Goal: Information Seeking & Learning: Learn about a topic

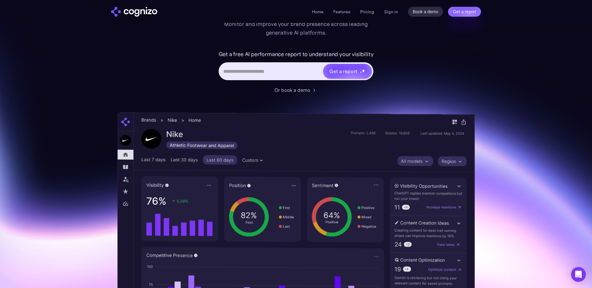
scroll to position [83, 0]
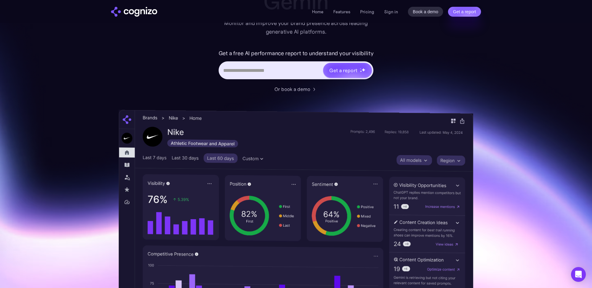
click at [425, 189] on img at bounding box center [296, 240] width 354 height 261
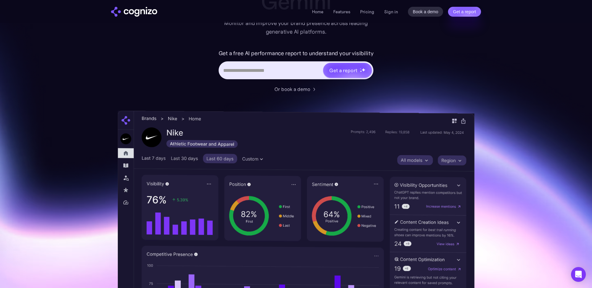
drag, startPoint x: 425, startPoint y: 189, endPoint x: 281, endPoint y: 160, distance: 147.5
click at [281, 160] on img at bounding box center [296, 241] width 357 height 260
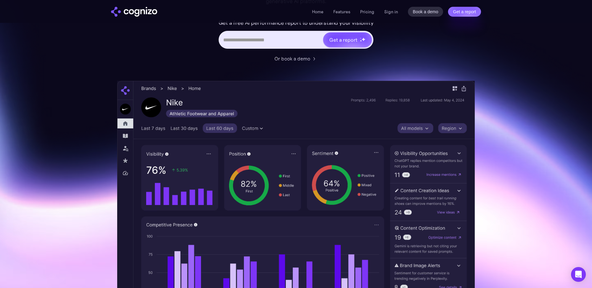
scroll to position [0, 0]
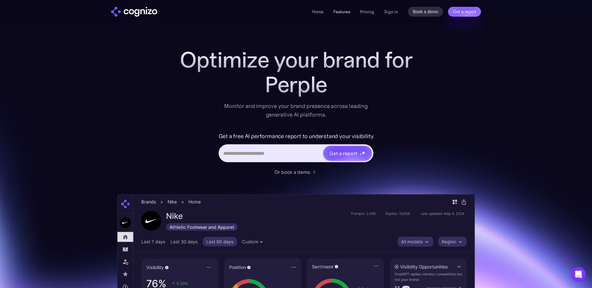
click at [346, 13] on link "Features" at bounding box center [341, 12] width 17 height 6
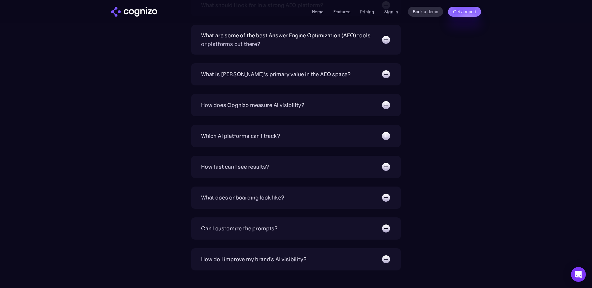
scroll to position [2097, 0]
click at [385, 103] on img at bounding box center [386, 105] width 10 height 10
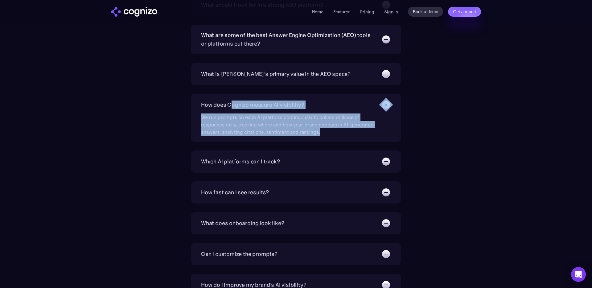
drag, startPoint x: 338, startPoint y: 139, endPoint x: 231, endPoint y: 109, distance: 111.0
click at [231, 109] on div "How does Cognizo measure AI visibility? We run prompts on each AI platform cont…" at bounding box center [296, 118] width 210 height 48
click at [235, 120] on div "We run prompts on each AI platform continuously to collect millions of response…" at bounding box center [290, 123] width 179 height 26
drag, startPoint x: 201, startPoint y: 117, endPoint x: 361, endPoint y: 132, distance: 160.1
click at [361, 132] on div "We run prompts on each AI platform continuously to collect millions of response…" at bounding box center [290, 123] width 179 height 26
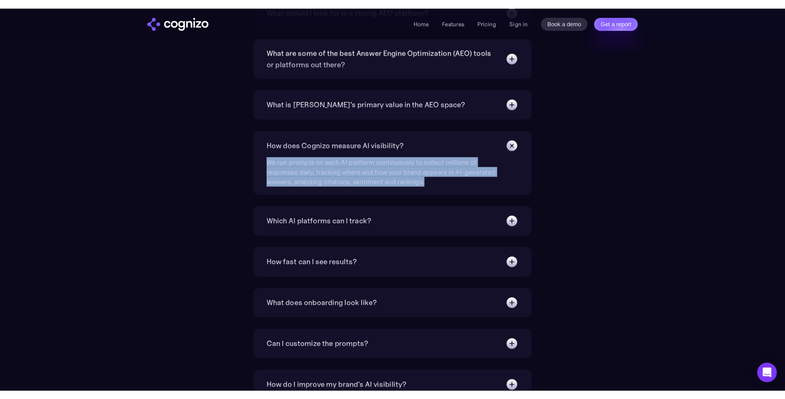
scroll to position [2098, 0]
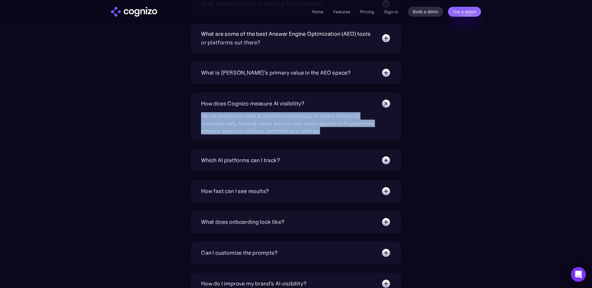
click at [226, 116] on div "We run prompts on each AI platform continuously to collect millions of response…" at bounding box center [290, 122] width 179 height 26
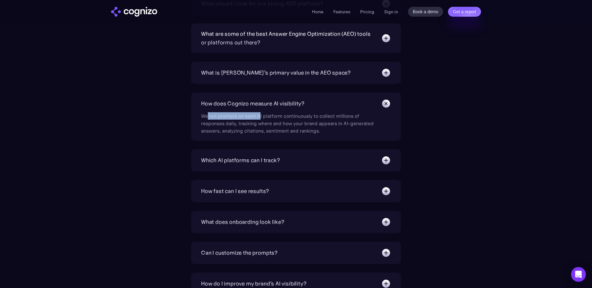
drag, startPoint x: 259, startPoint y: 116, endPoint x: 204, endPoint y: 116, distance: 54.6
click at [204, 116] on div "We run prompts on each AI platform continuously to collect millions of response…" at bounding box center [290, 122] width 179 height 26
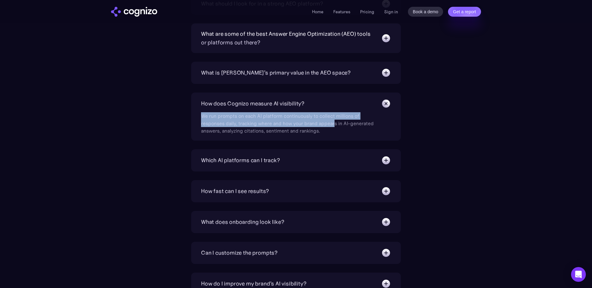
drag, startPoint x: 201, startPoint y: 116, endPoint x: 336, endPoint y: 123, distance: 135.5
click at [336, 123] on div "We run prompts on each AI platform continuously to collect millions of response…" at bounding box center [290, 122] width 179 height 26
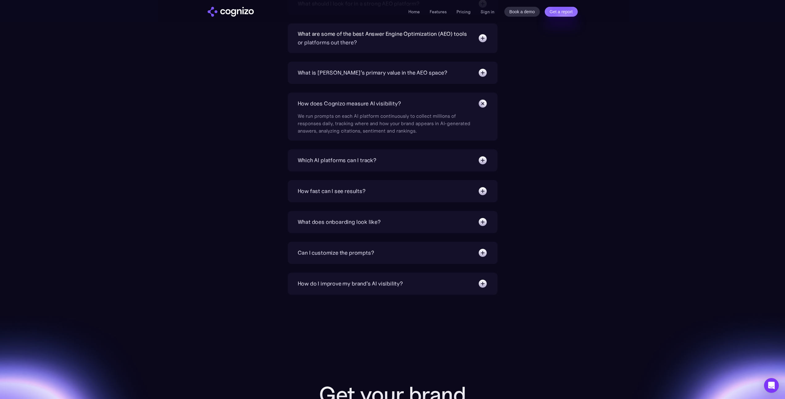
click at [444, 204] on section "FAQ What is Answer Engine Optimization (AEO)? AEO is a digital marketing strate…" at bounding box center [392, 92] width 785 height 406
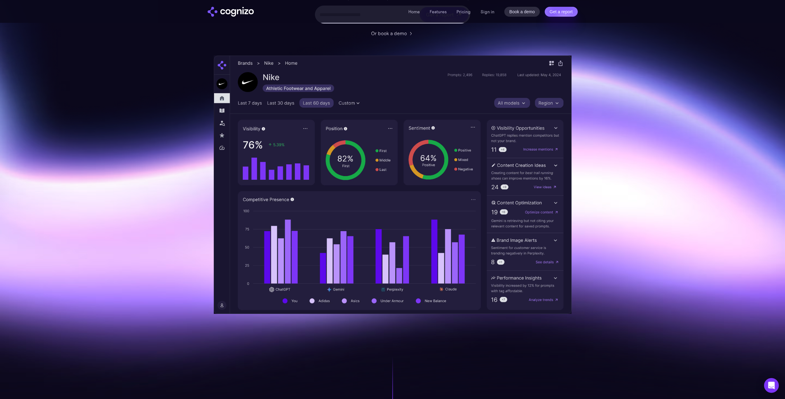
scroll to position [0, 0]
